Goal: Obtain resource: Obtain resource

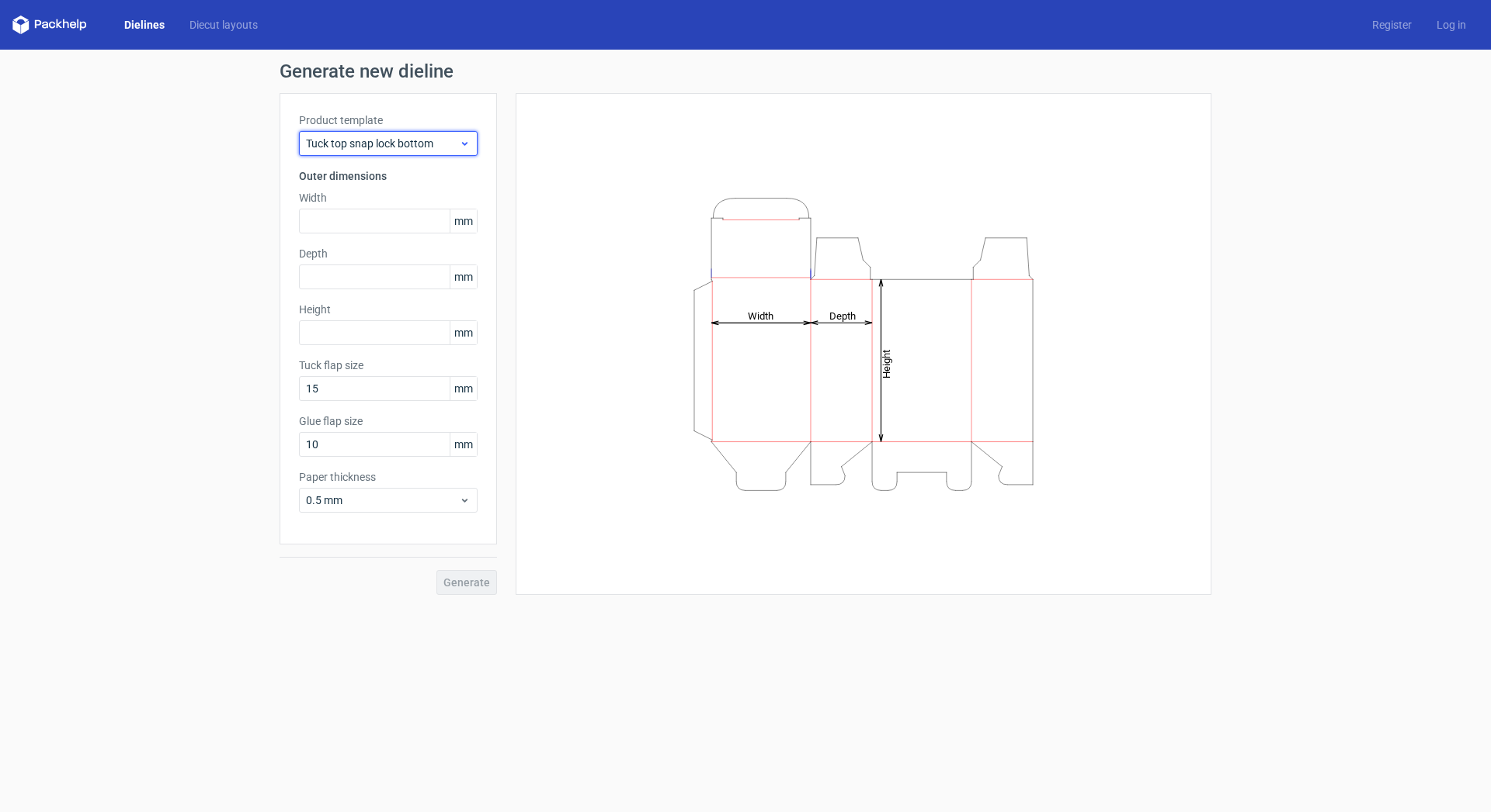
click at [434, 143] on span "Tuck top snap lock bottom" at bounding box center [382, 143] width 153 height 16
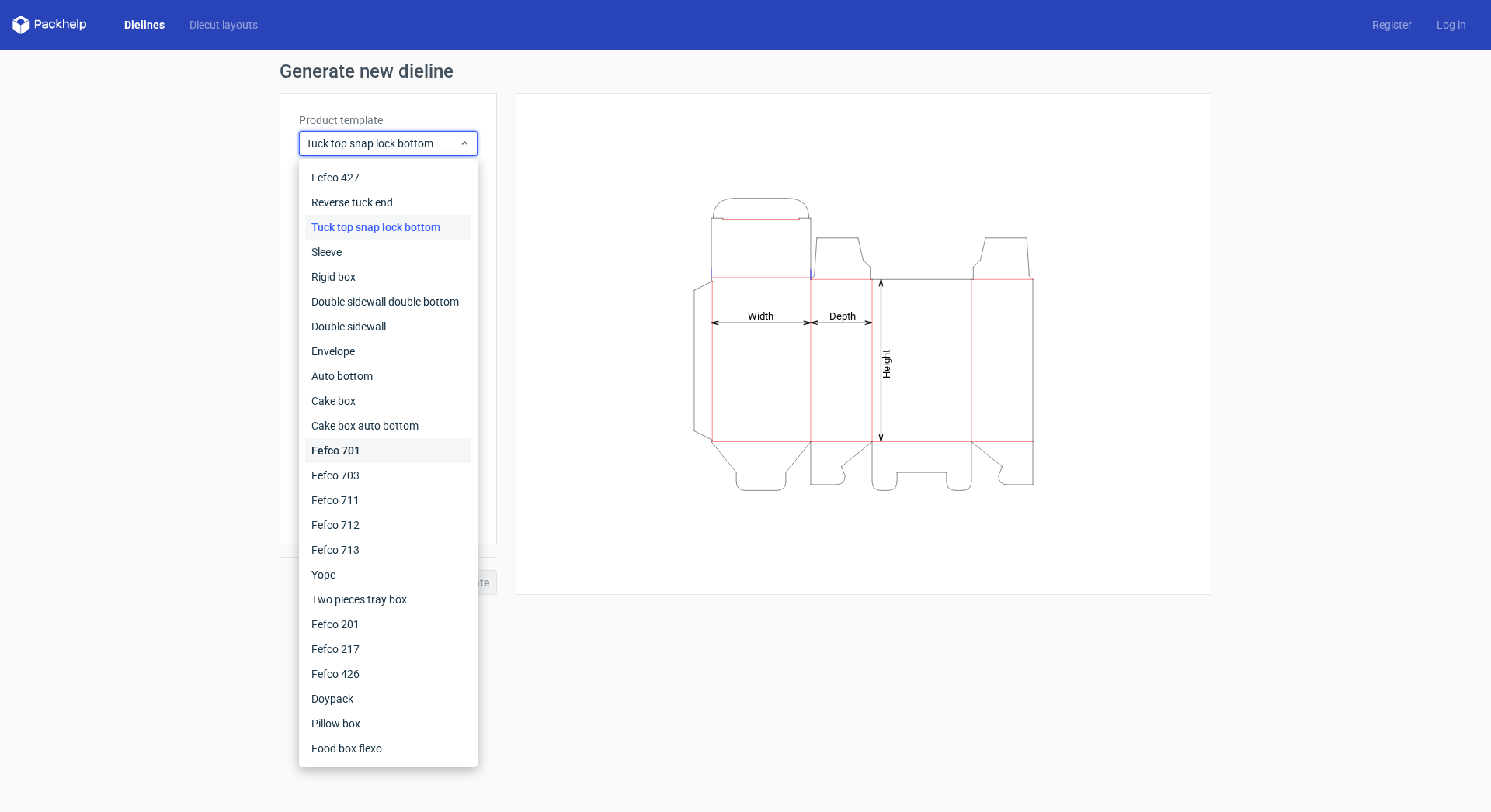
click at [378, 448] on div "Fefco 701" at bounding box center [388, 451] width 166 height 25
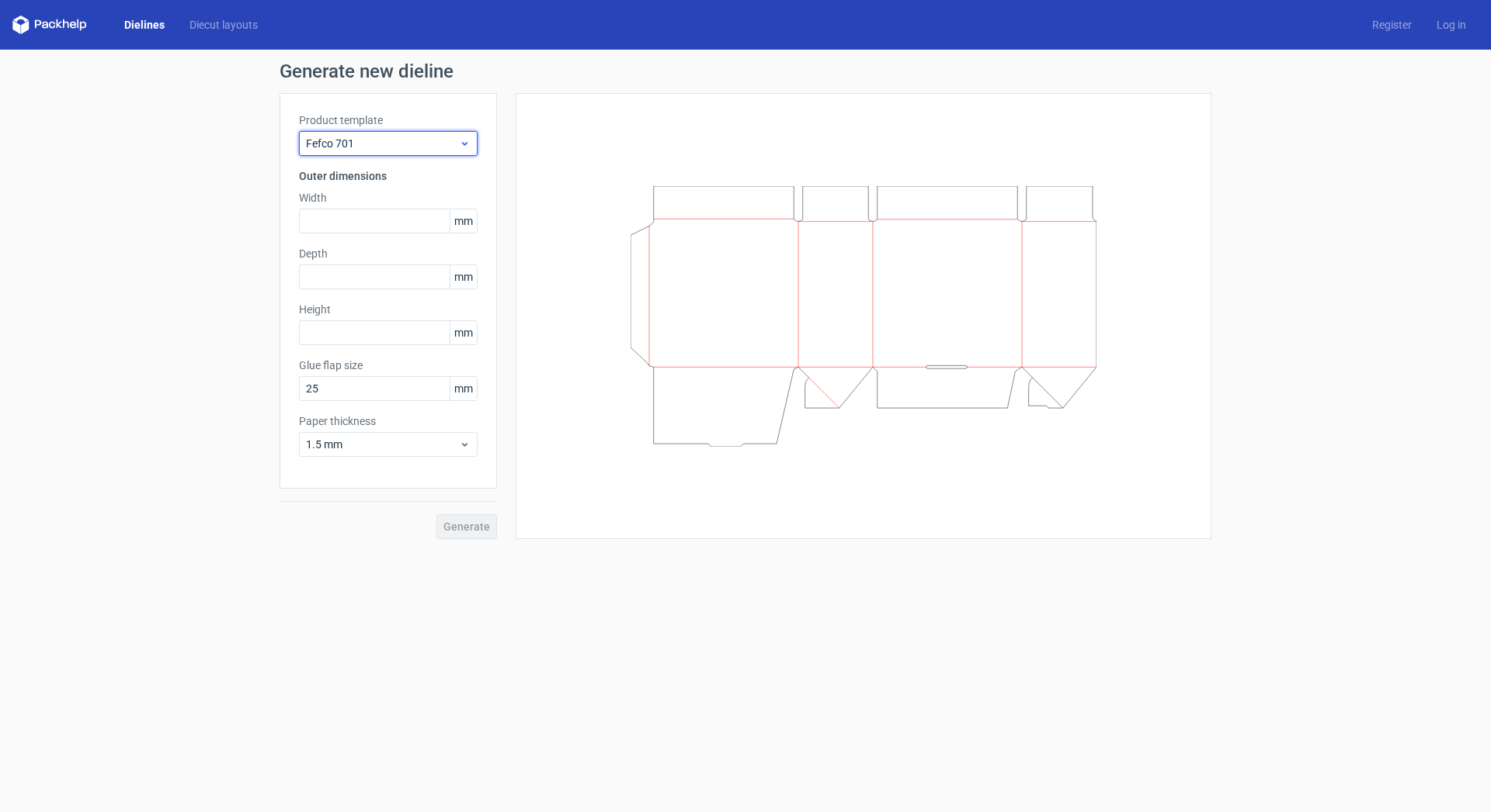
click at [397, 141] on span "Fefco 701" at bounding box center [382, 143] width 153 height 16
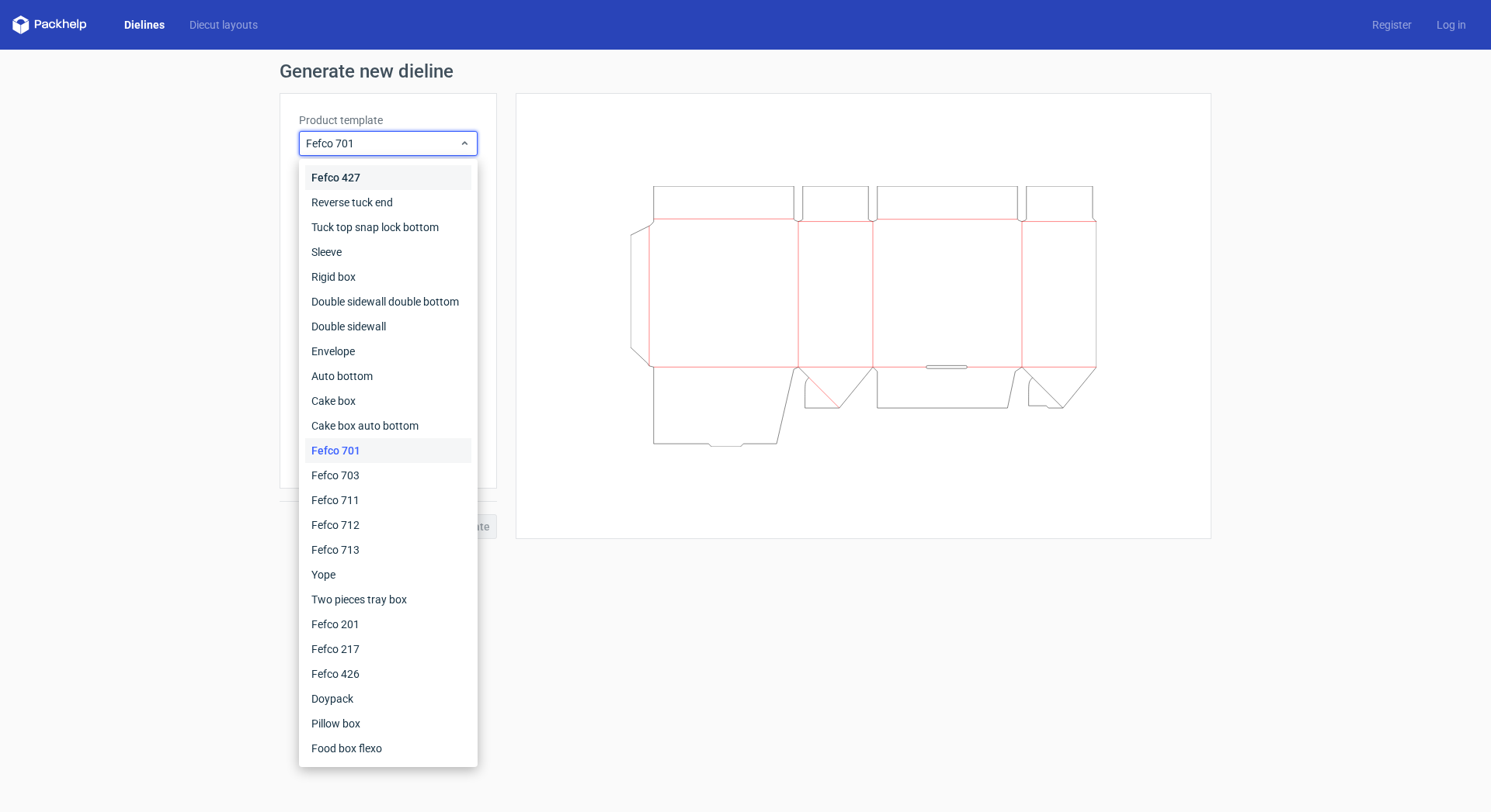
click at [353, 178] on div "Fefco 427" at bounding box center [388, 177] width 166 height 25
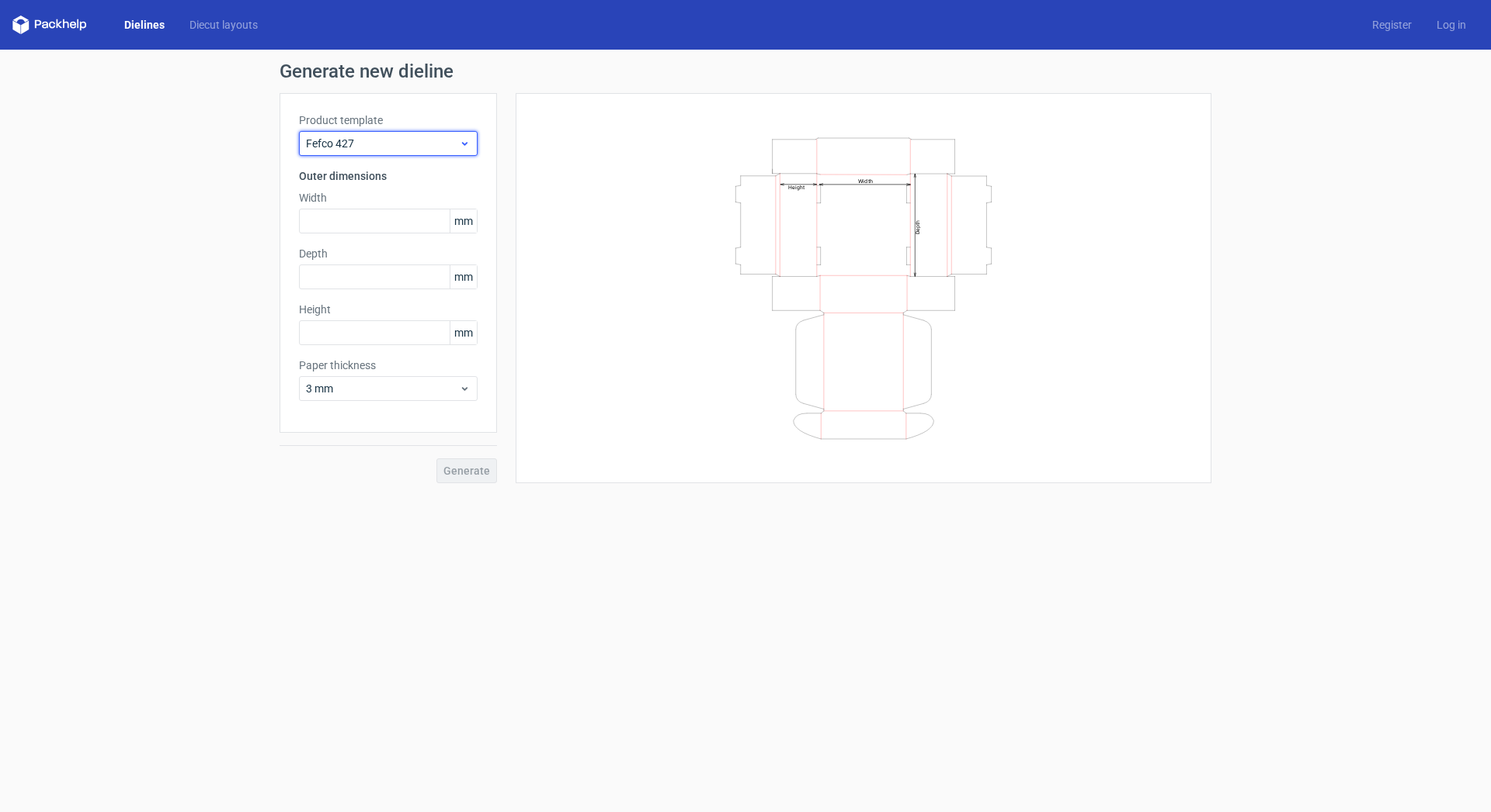
click at [368, 144] on span "Fefco 427" at bounding box center [382, 143] width 153 height 16
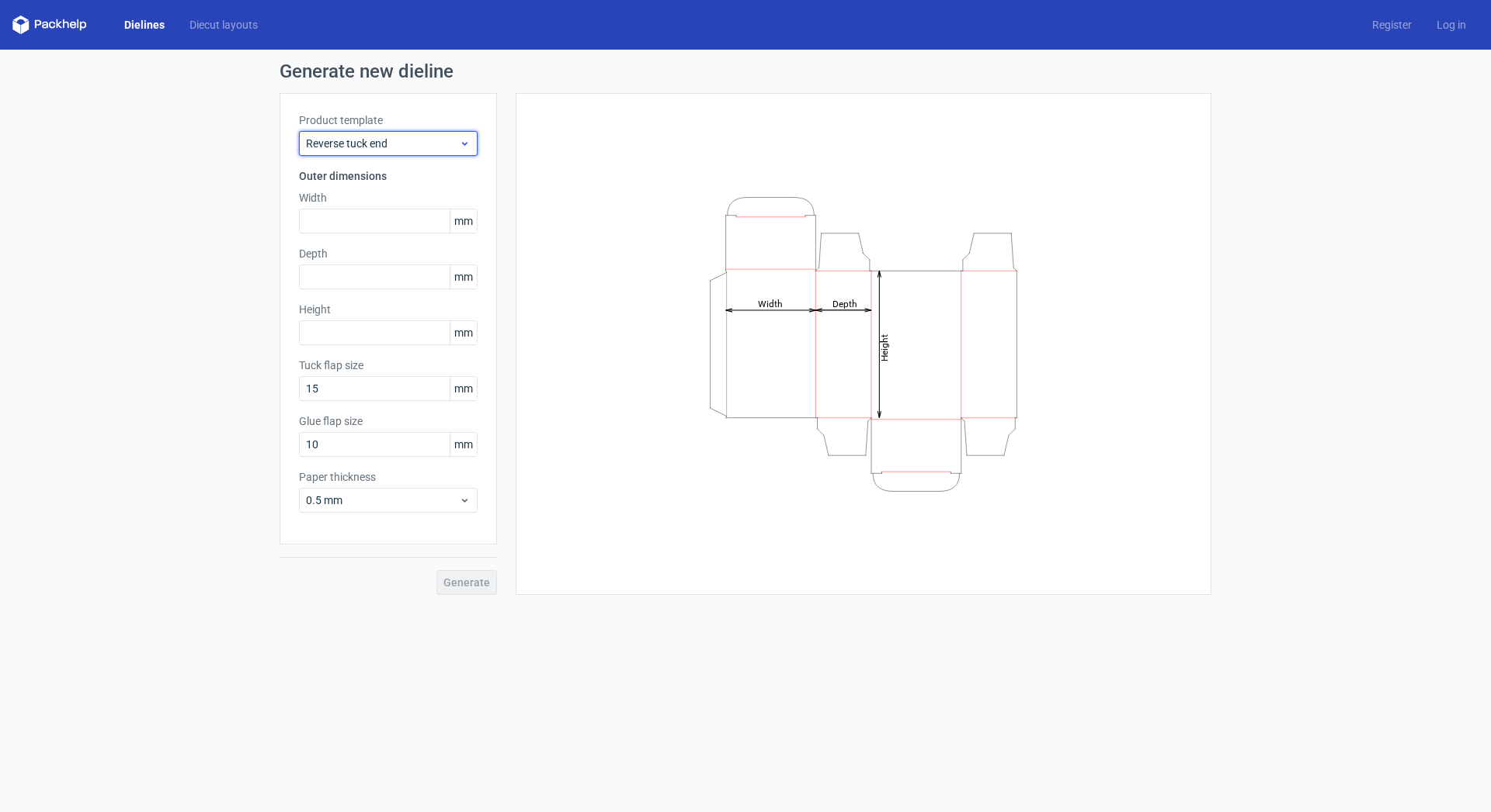
click at [368, 144] on span "Reverse tuck end" at bounding box center [382, 143] width 153 height 16
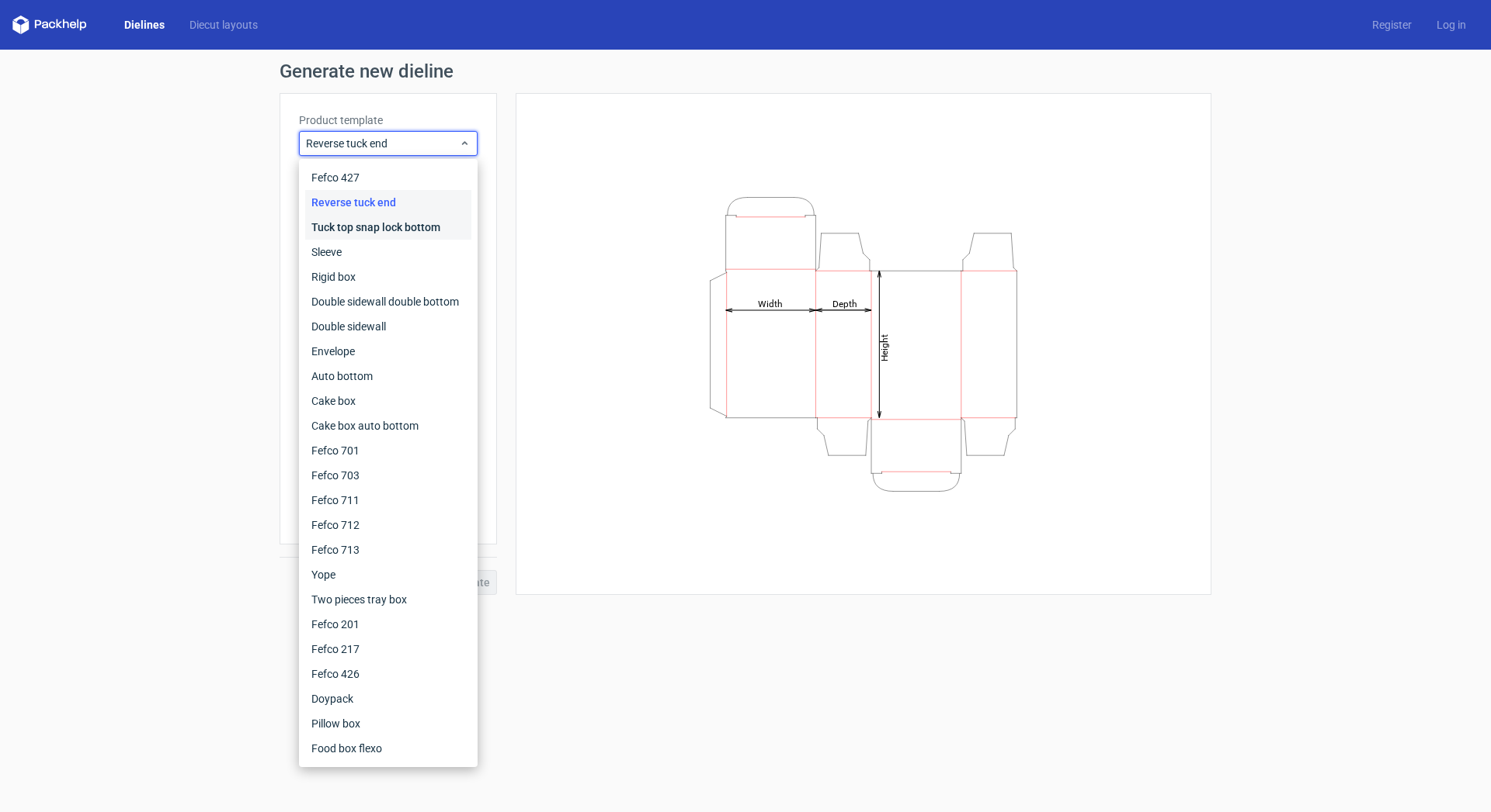
click at [362, 228] on div "Tuck top snap lock bottom" at bounding box center [388, 228] width 166 height 25
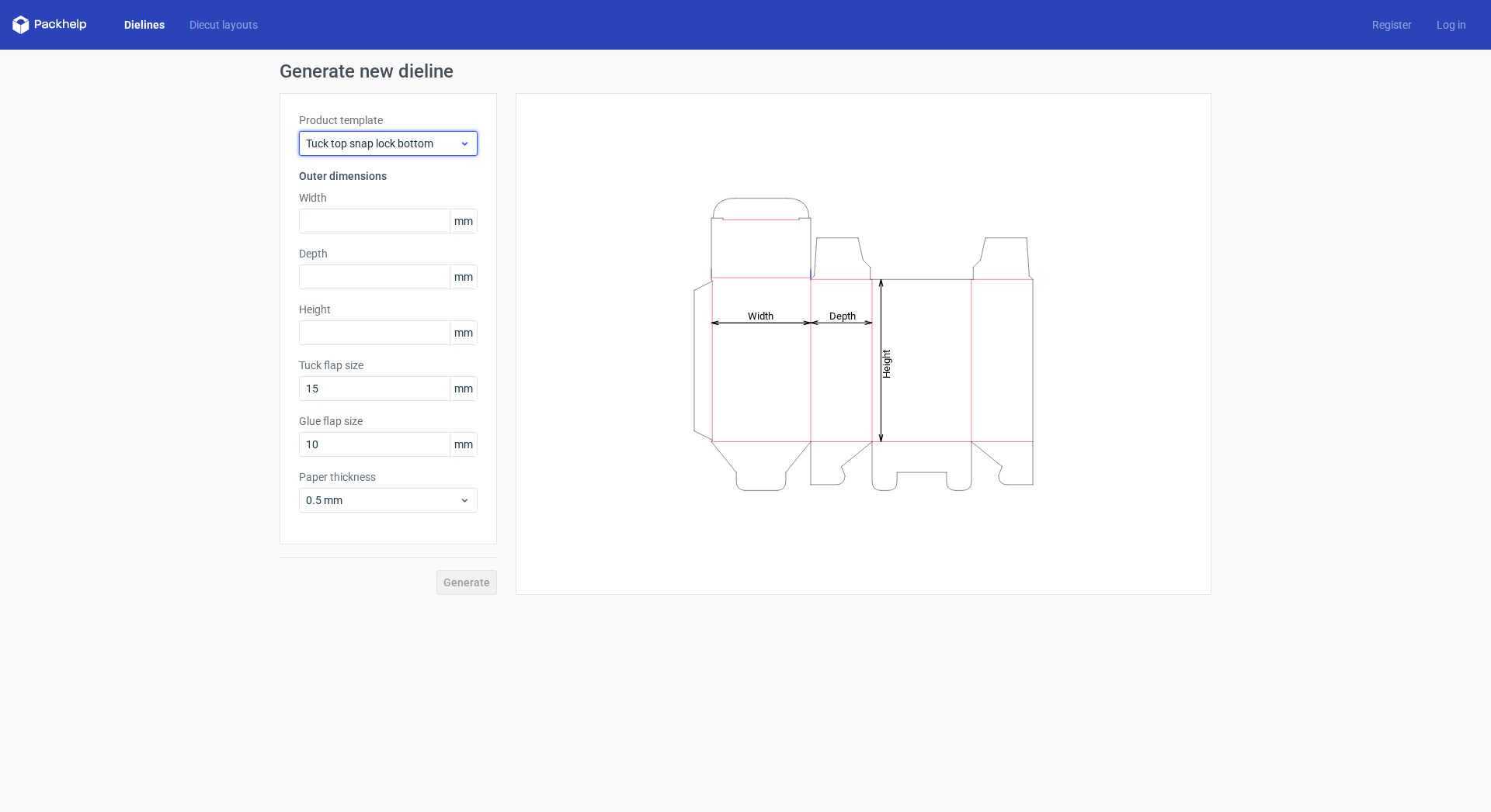
click at [390, 139] on span "Tuck top snap lock bottom" at bounding box center [382, 143] width 153 height 16
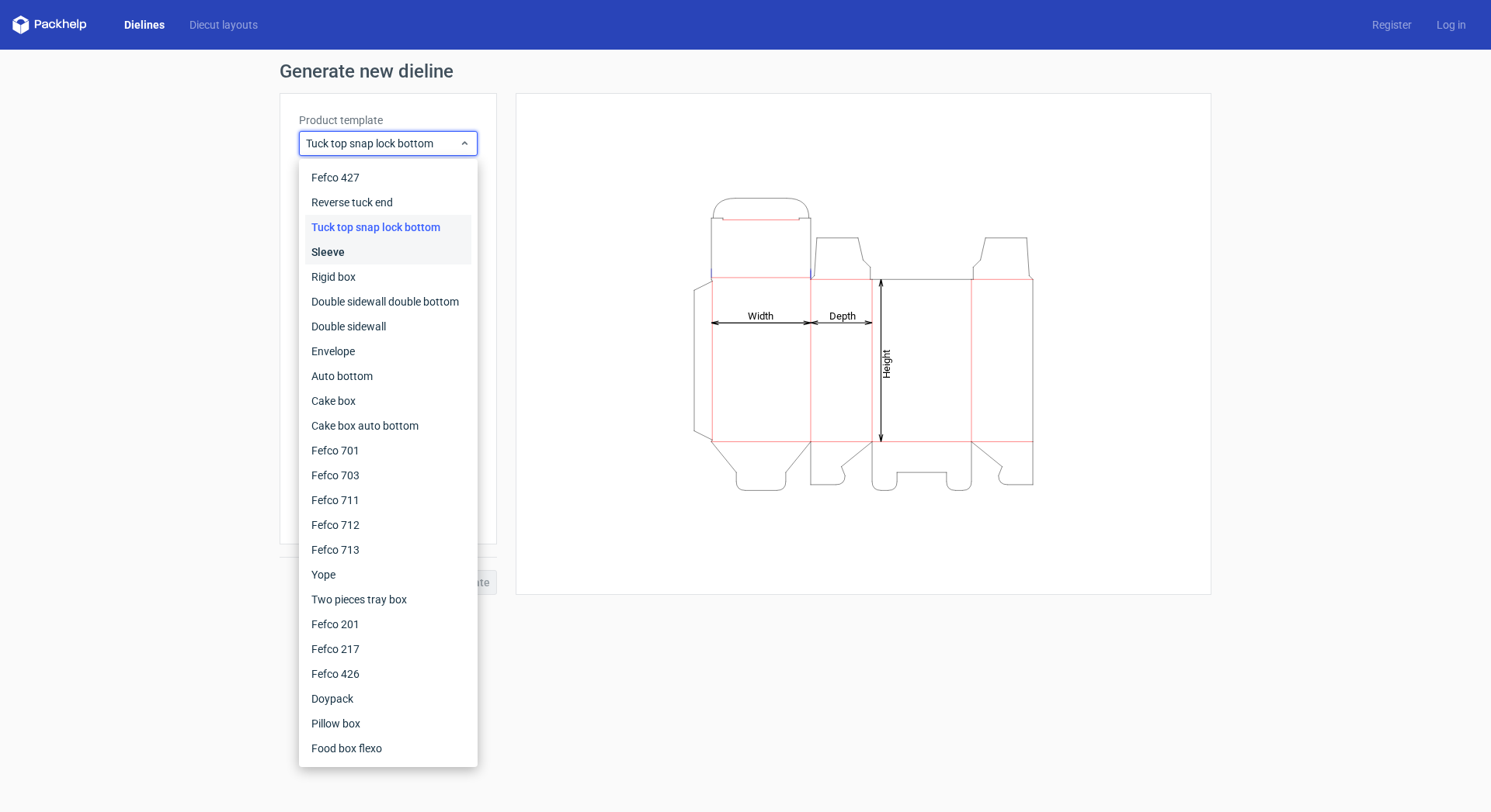
click at [357, 257] on div "Sleeve" at bounding box center [388, 252] width 166 height 25
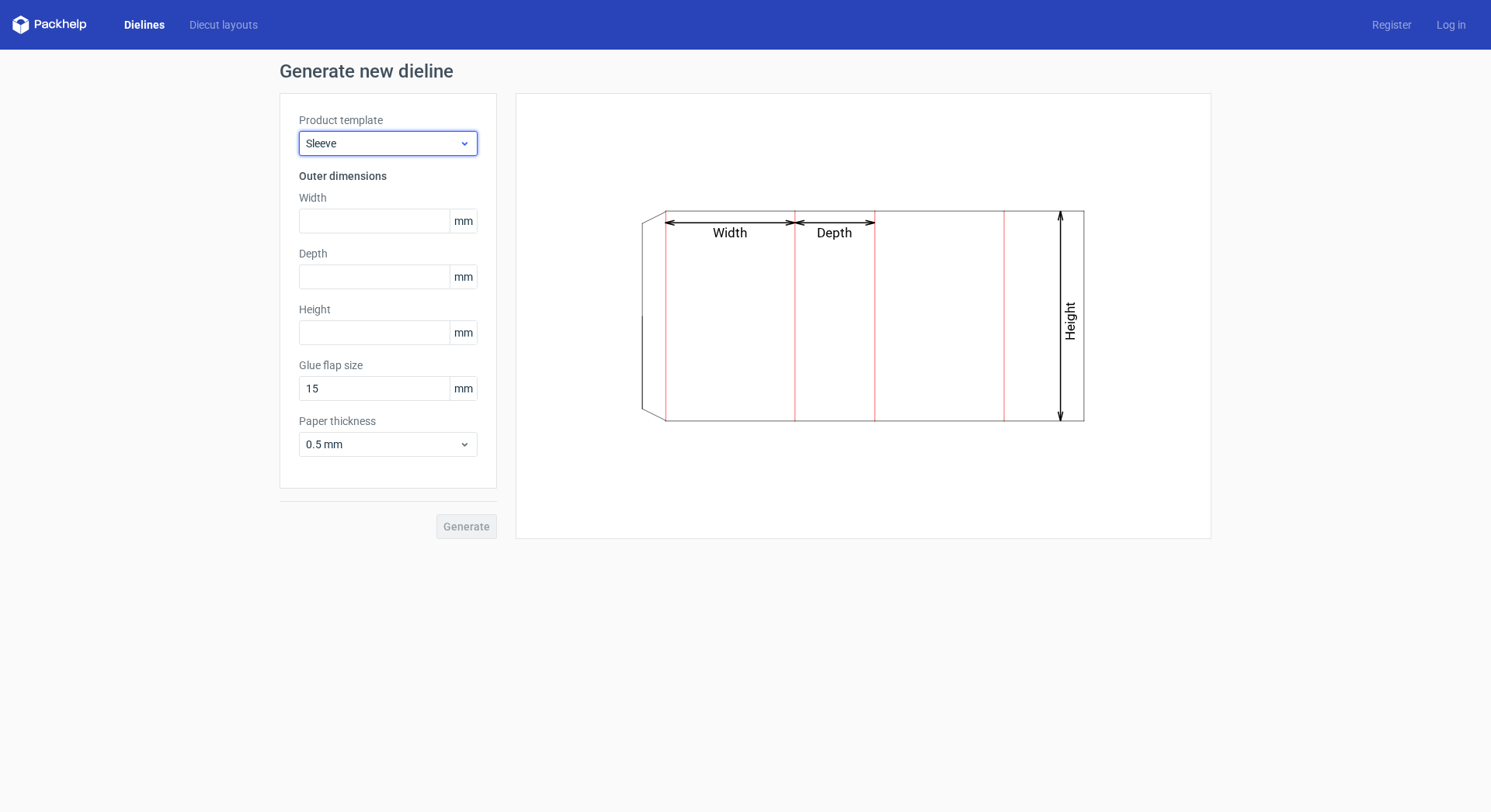
click at [408, 149] on span "Sleeve" at bounding box center [382, 143] width 153 height 16
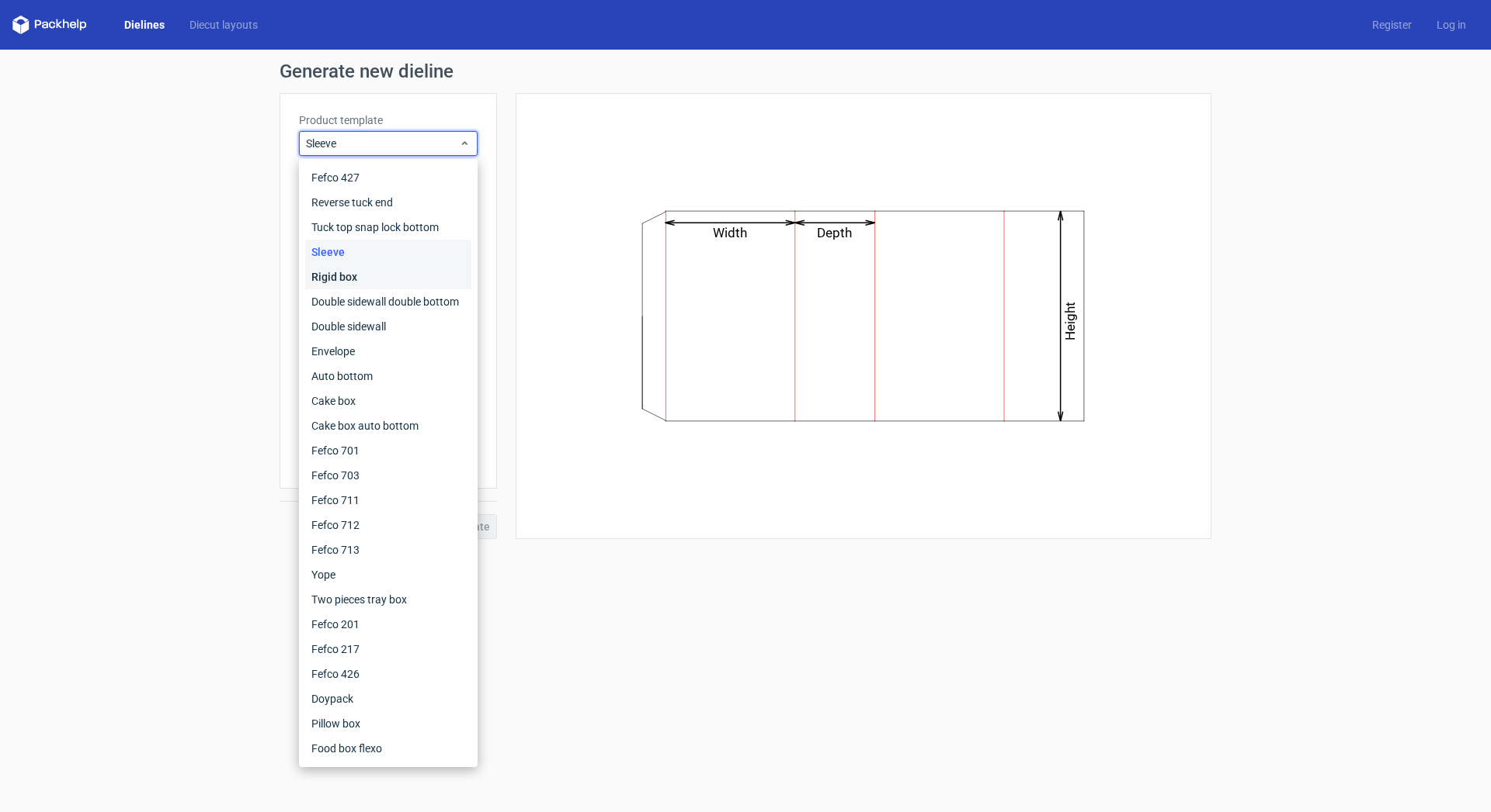
click at [357, 280] on div "Rigid box" at bounding box center [388, 277] width 166 height 25
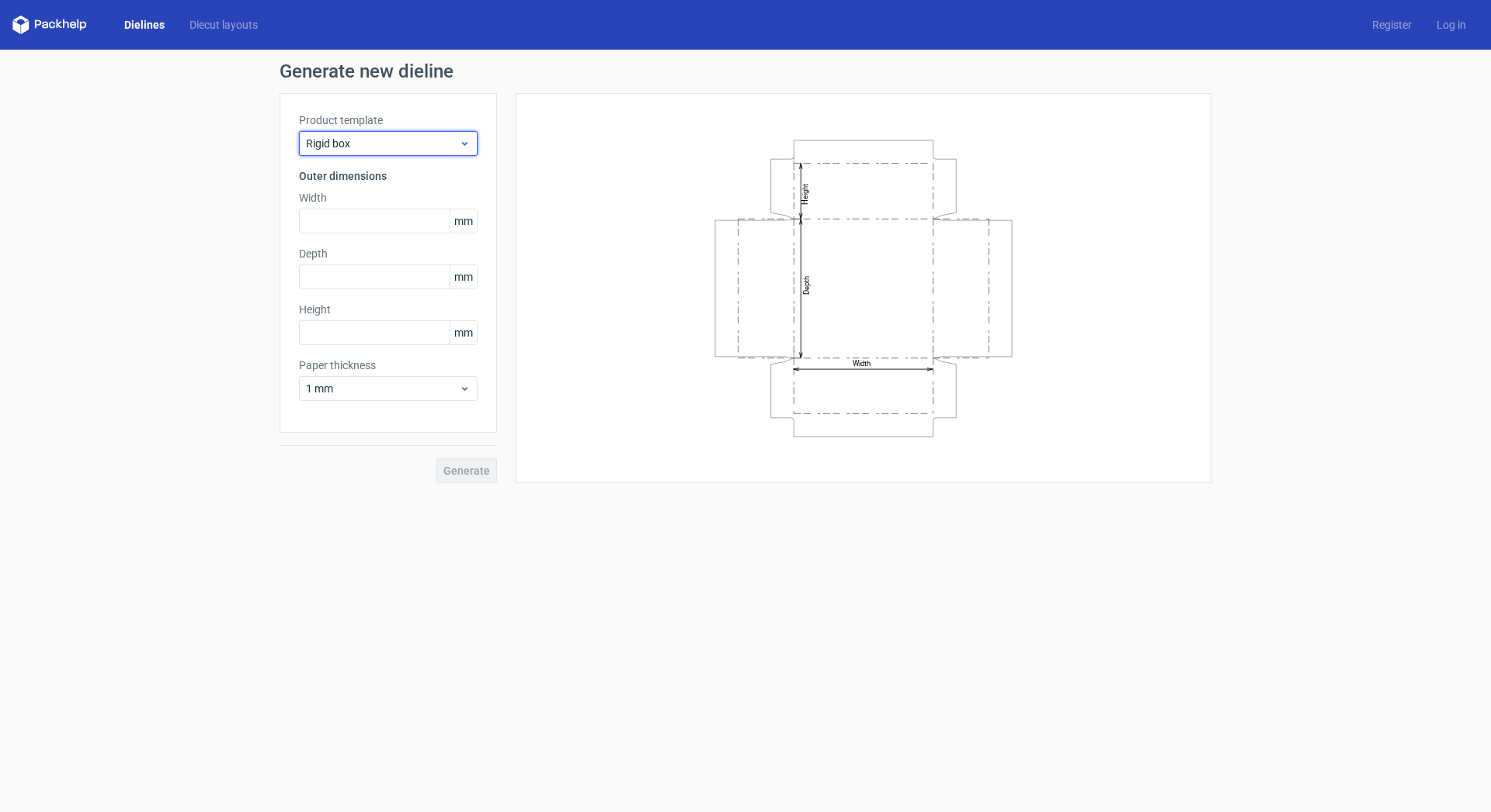
click at [388, 142] on span "Rigid box" at bounding box center [382, 143] width 153 height 16
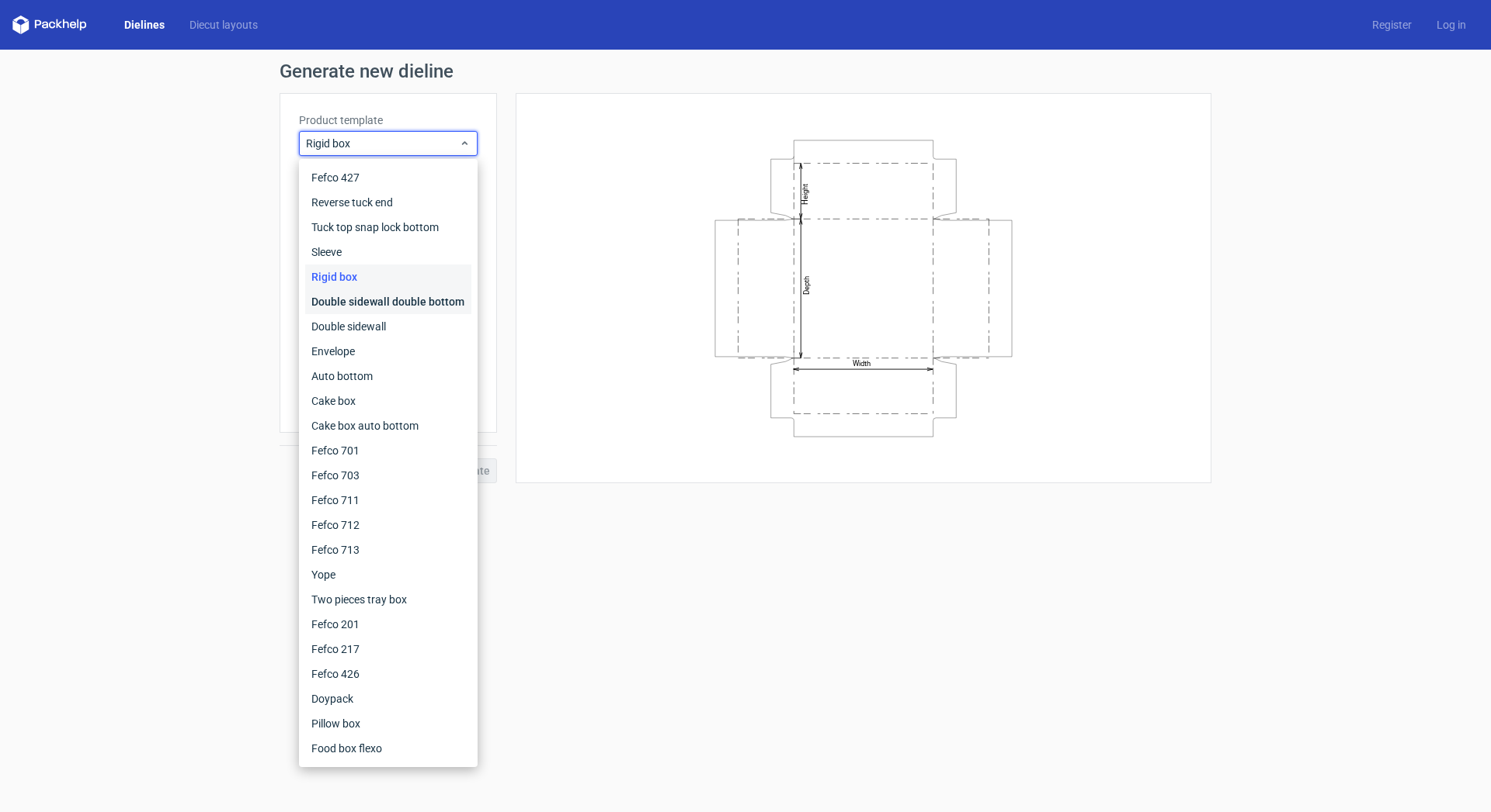
click at [354, 302] on div "Double sidewall double bottom" at bounding box center [388, 301] width 166 height 25
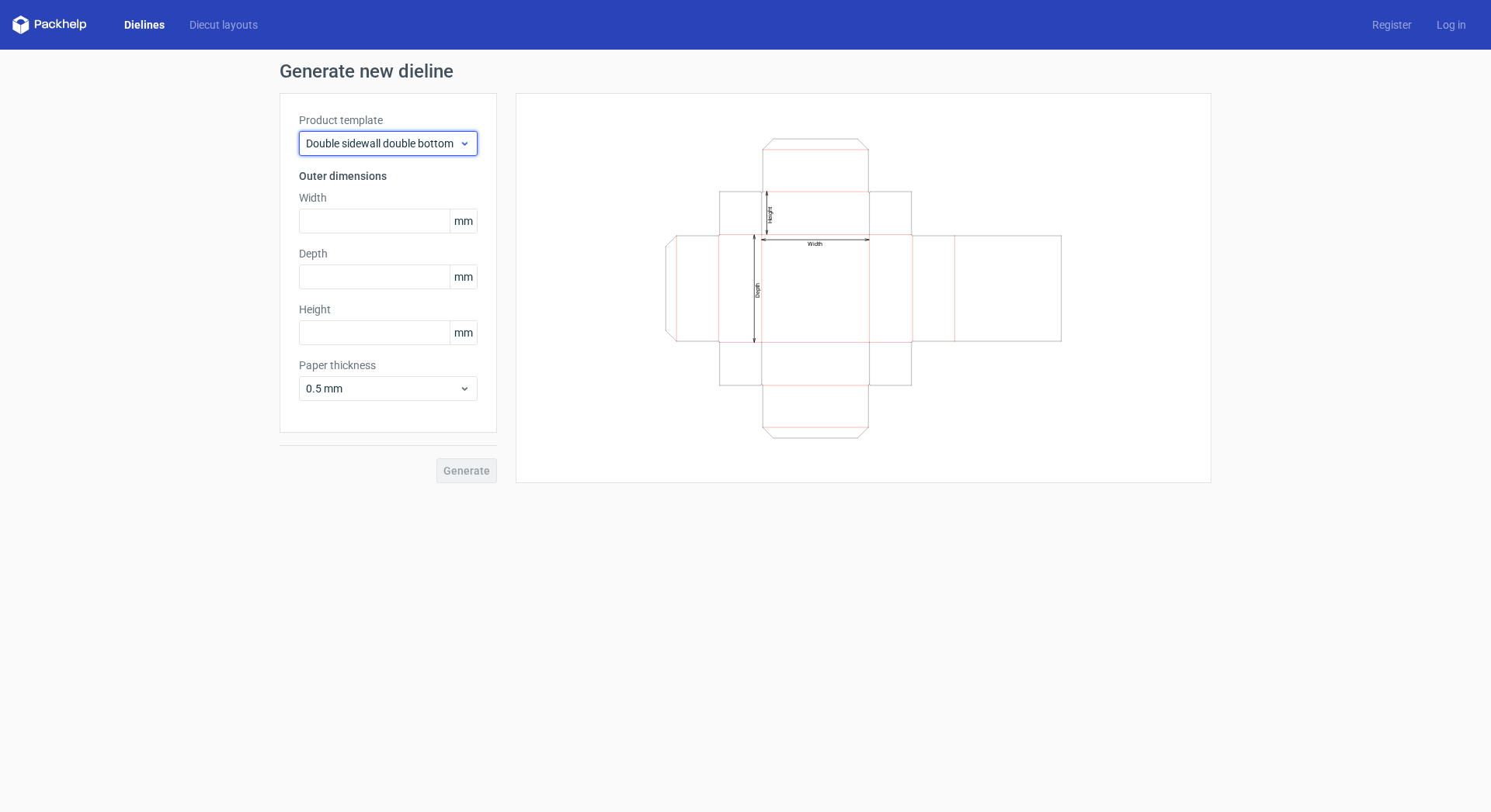
click at [378, 148] on span "Double sidewall double bottom" at bounding box center [382, 143] width 153 height 16
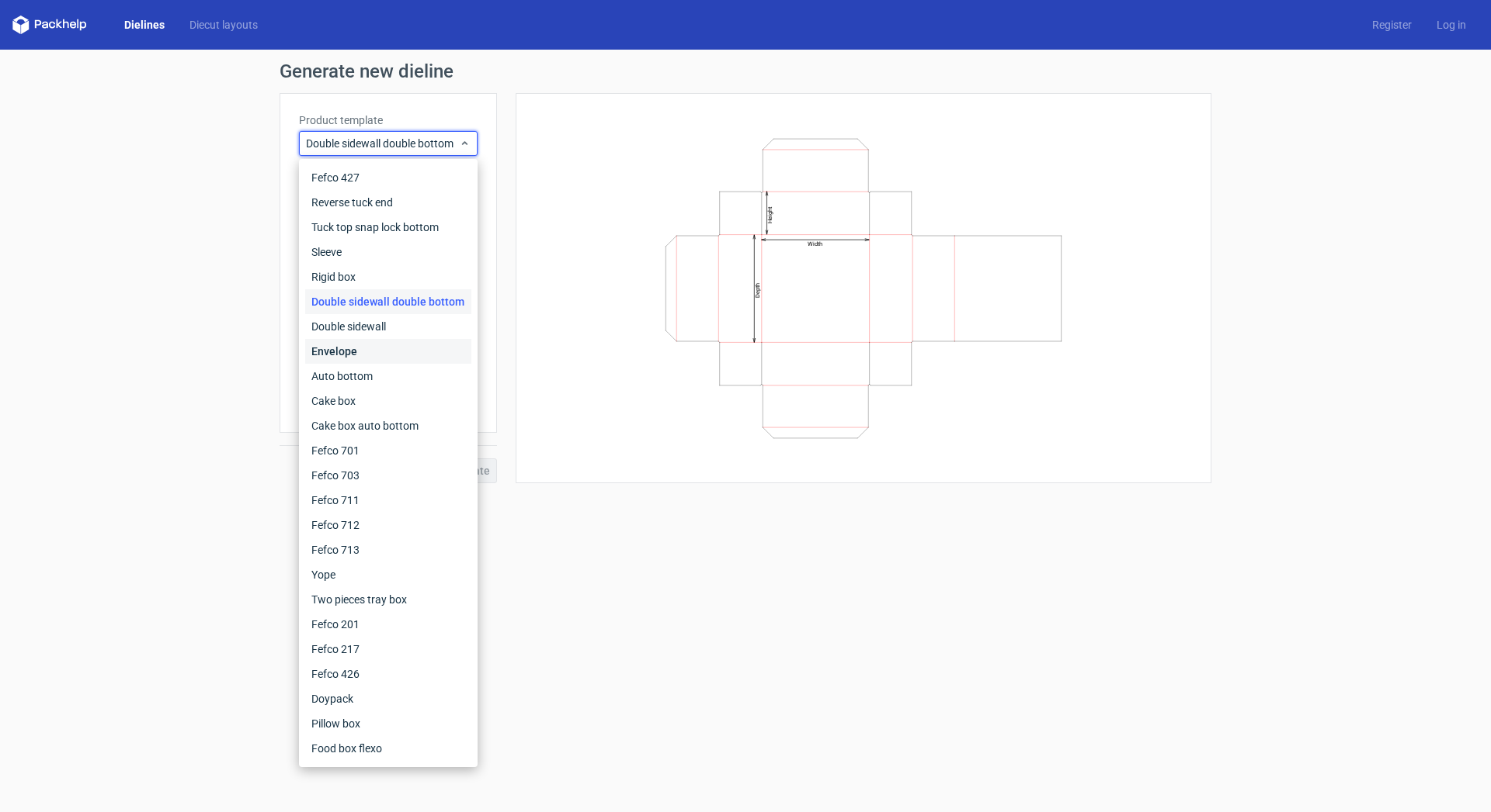
click at [350, 350] on div "Envelope" at bounding box center [388, 351] width 166 height 25
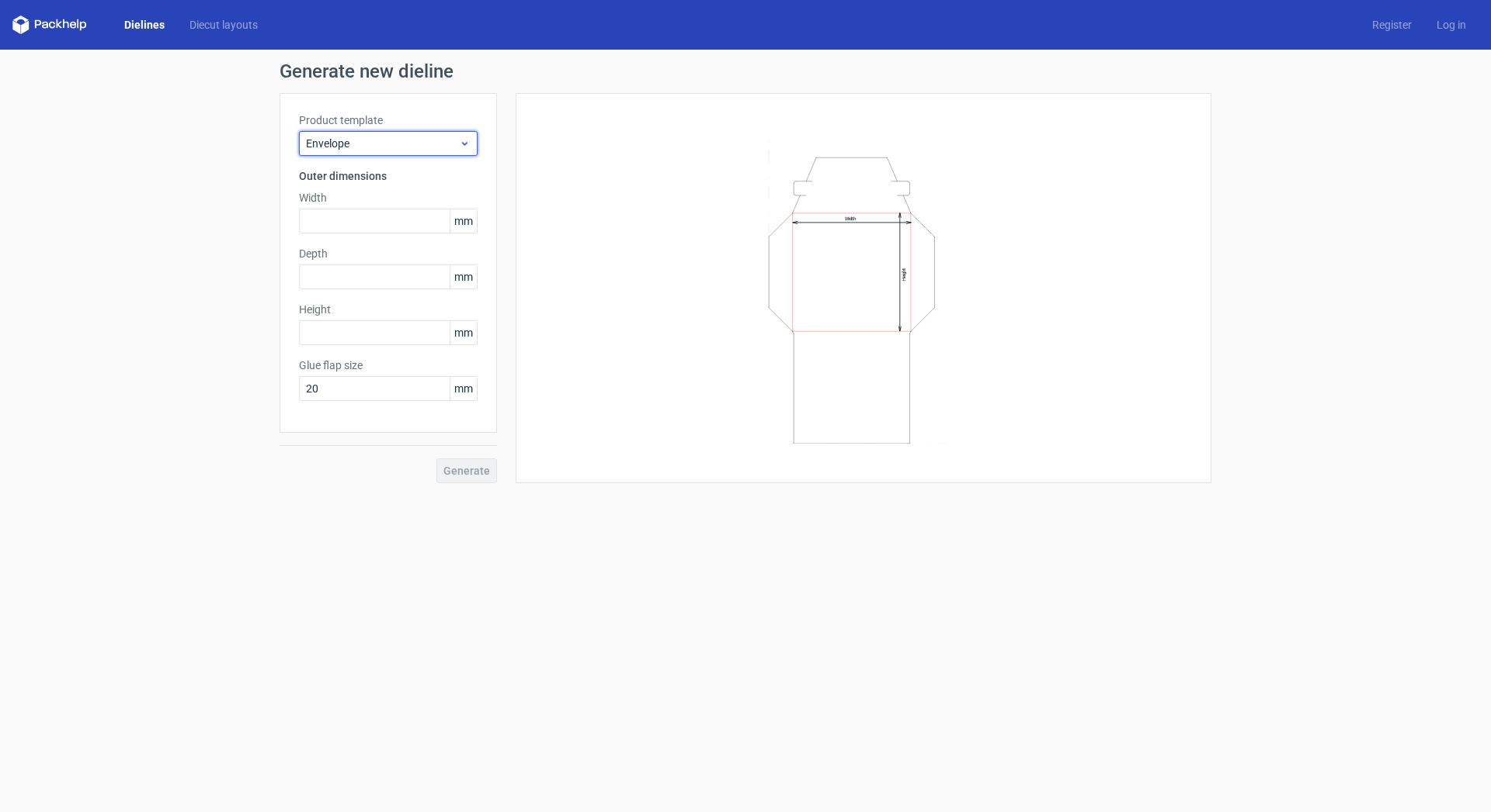
click at [387, 145] on span "Envelope" at bounding box center [382, 143] width 153 height 16
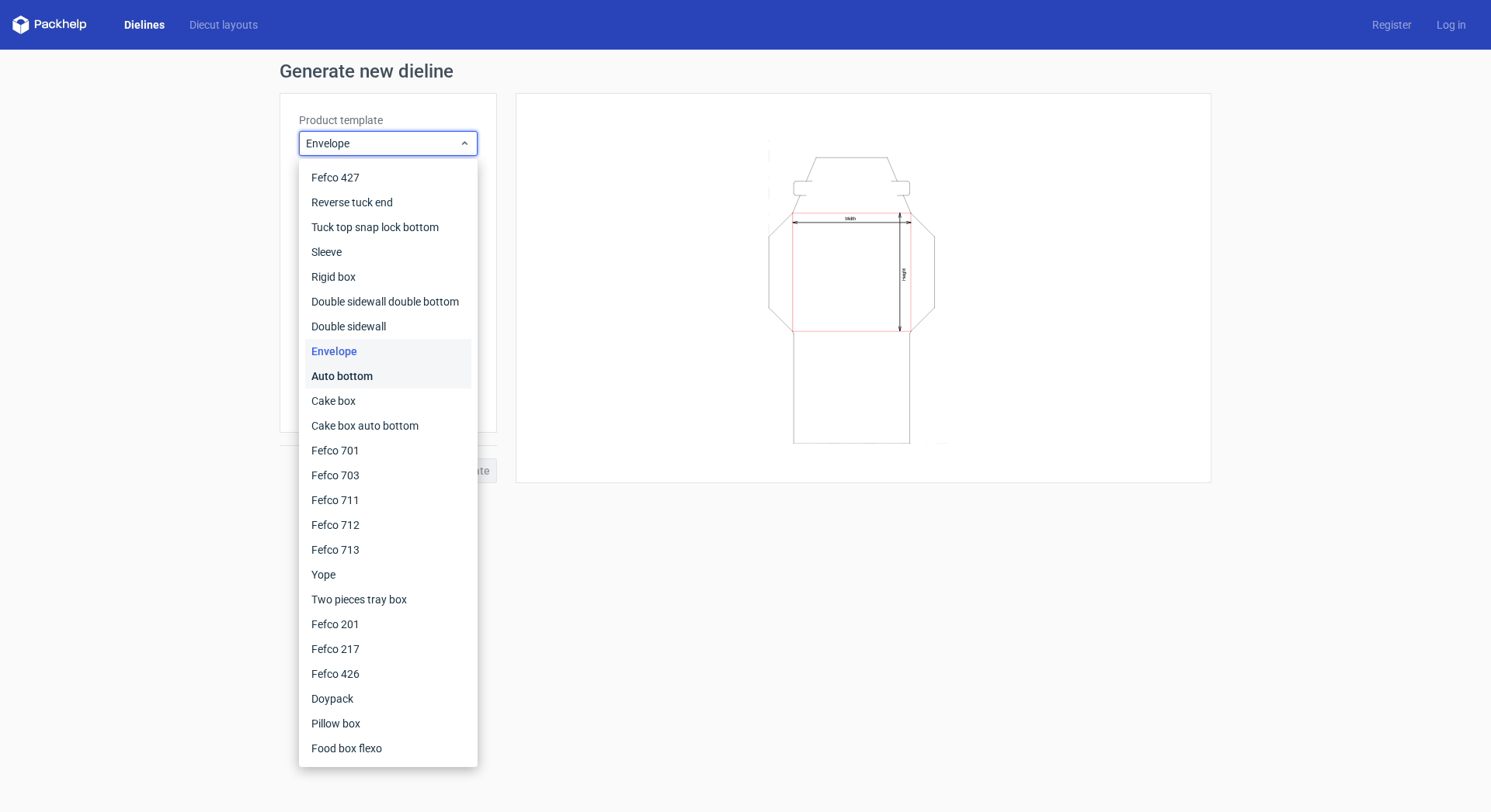
click at [348, 377] on div "Auto bottom" at bounding box center [388, 376] width 166 height 25
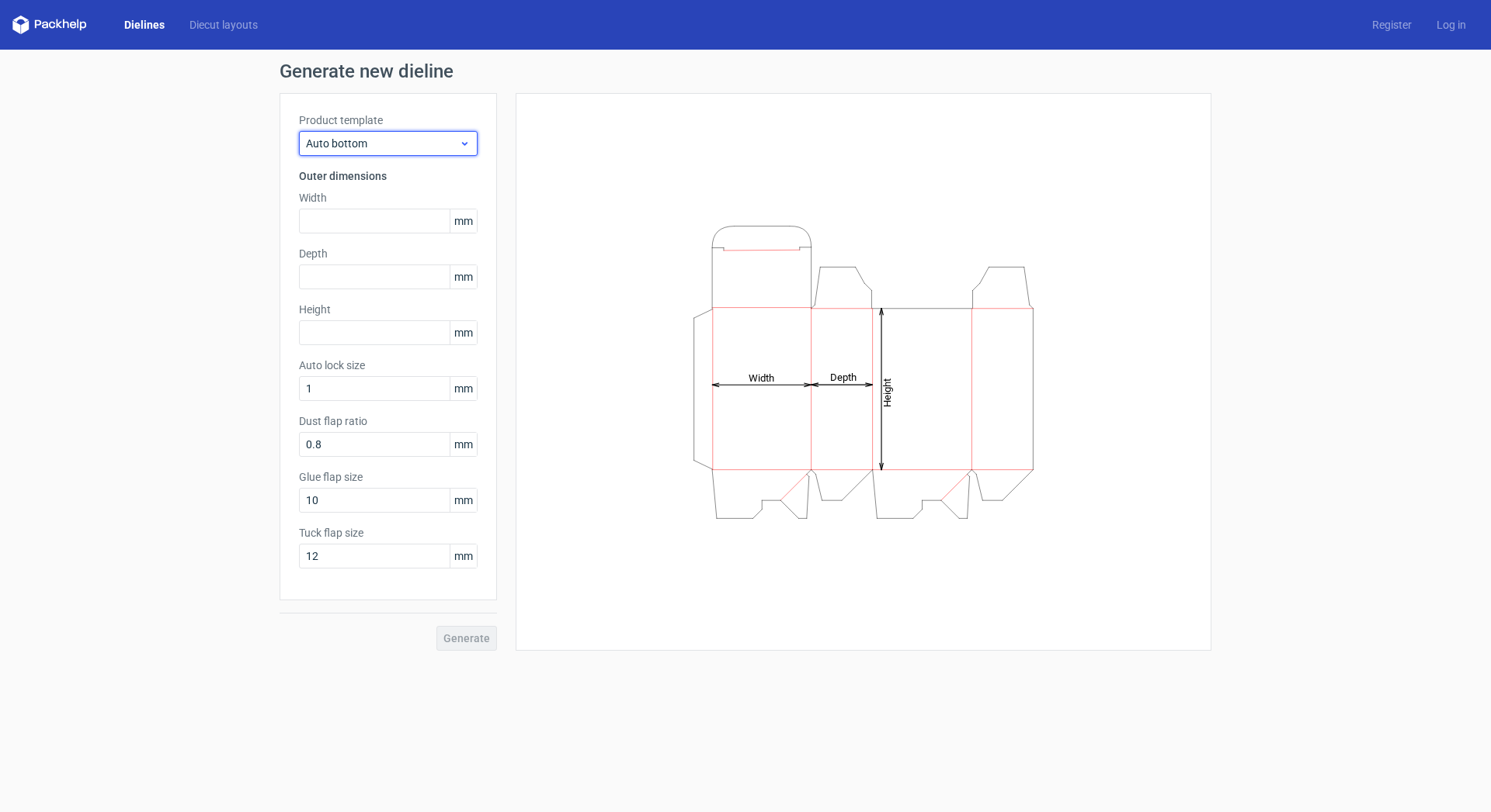
click at [370, 150] on span "Auto bottom" at bounding box center [382, 143] width 153 height 16
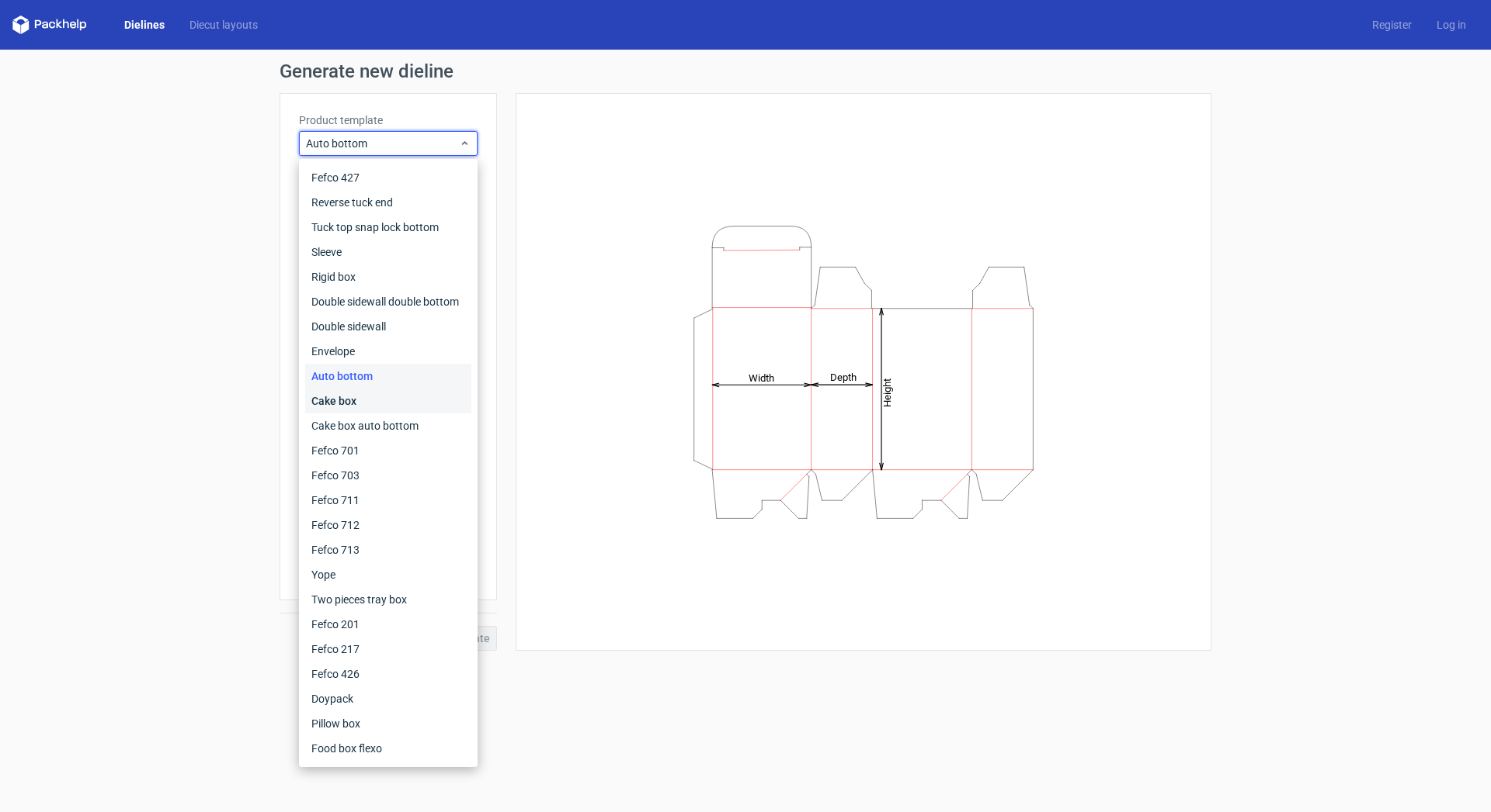
click at [339, 399] on div "Cake box" at bounding box center [388, 401] width 166 height 25
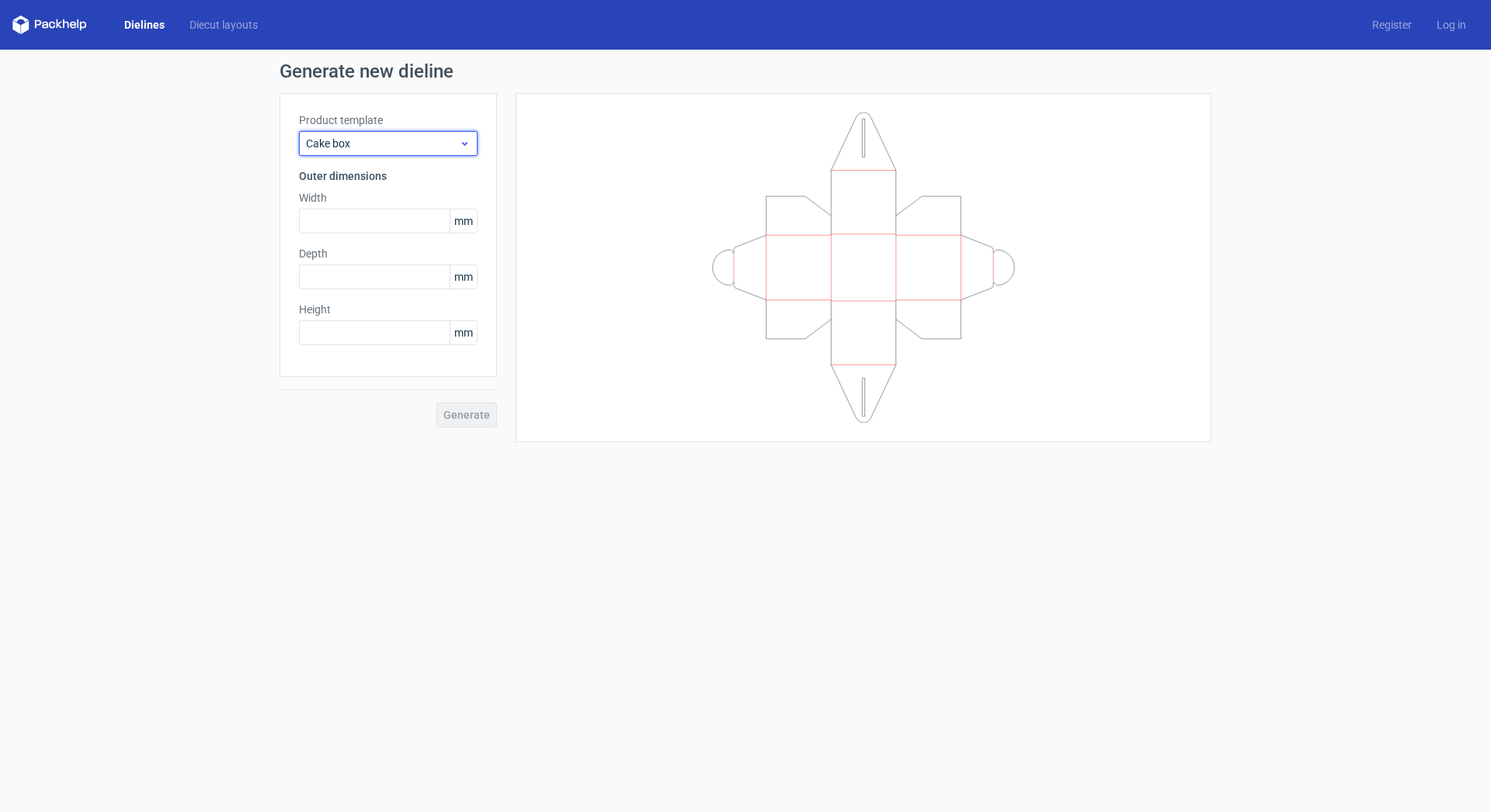
click at [373, 144] on span "Cake box" at bounding box center [382, 143] width 153 height 16
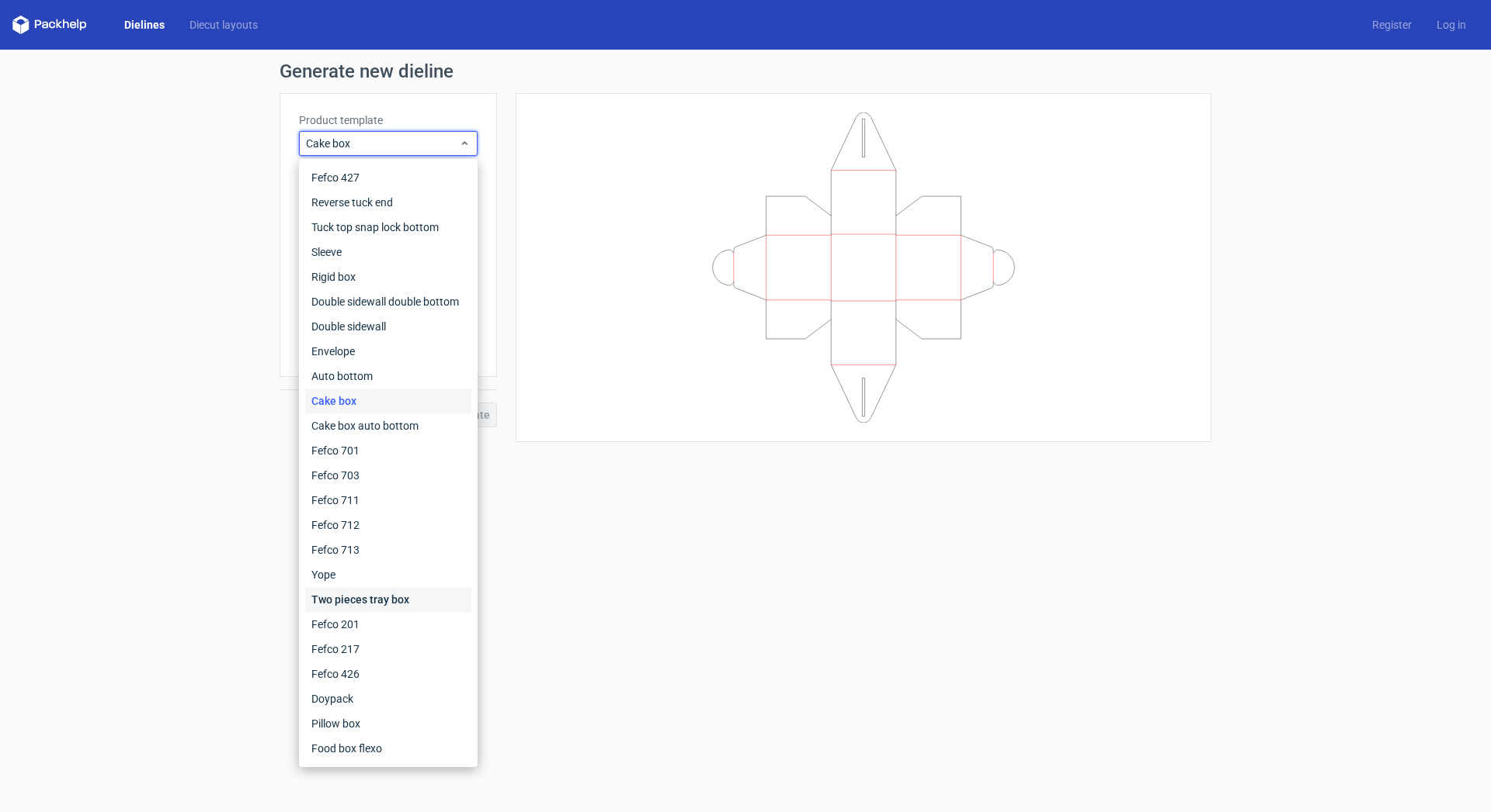
click at [345, 595] on div "Two pieces tray box" at bounding box center [388, 599] width 166 height 25
